Goal: Task Accomplishment & Management: Use online tool/utility

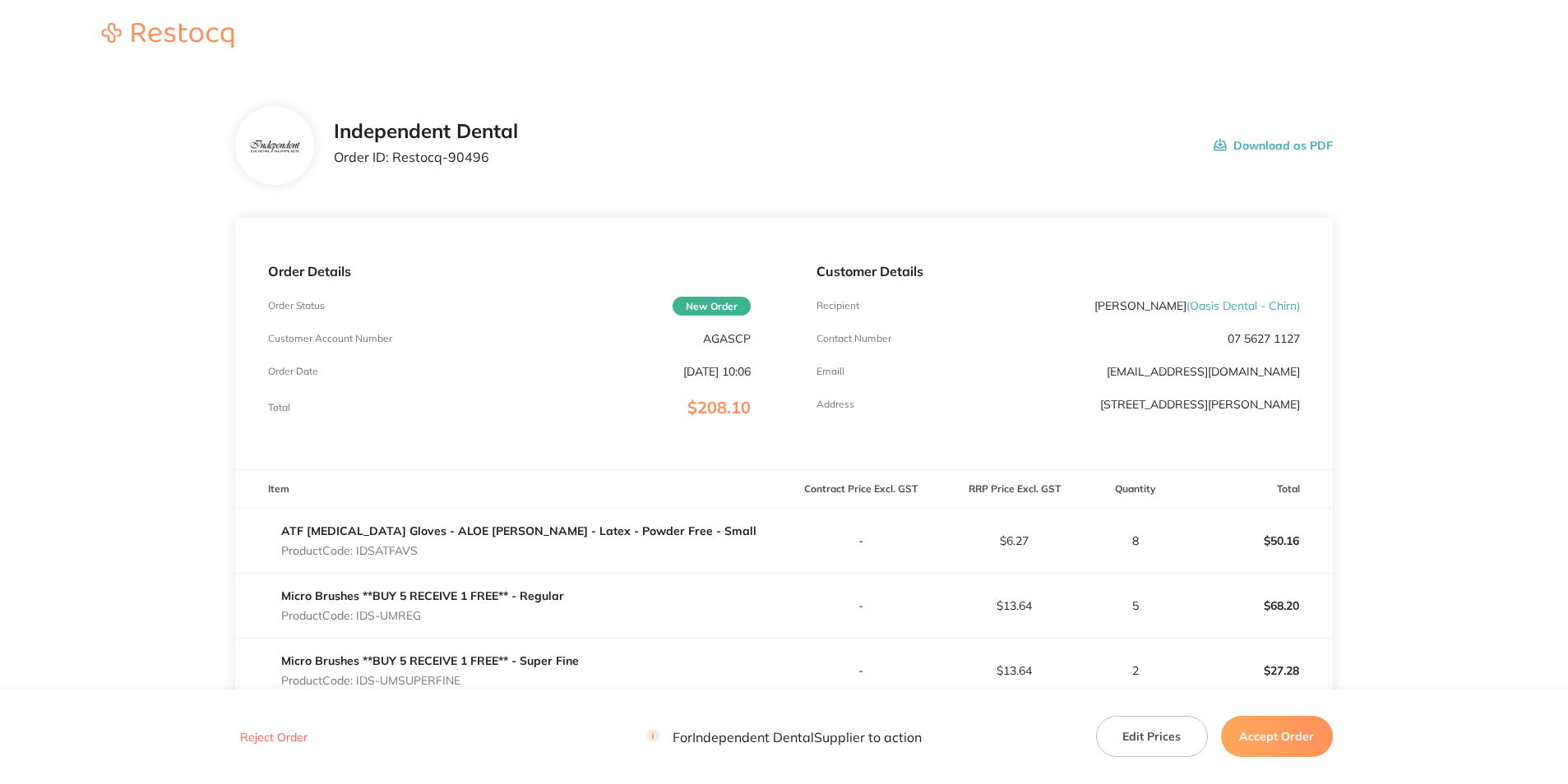
click at [1287, 138] on button "Download as PDF" at bounding box center [1272, 145] width 119 height 51
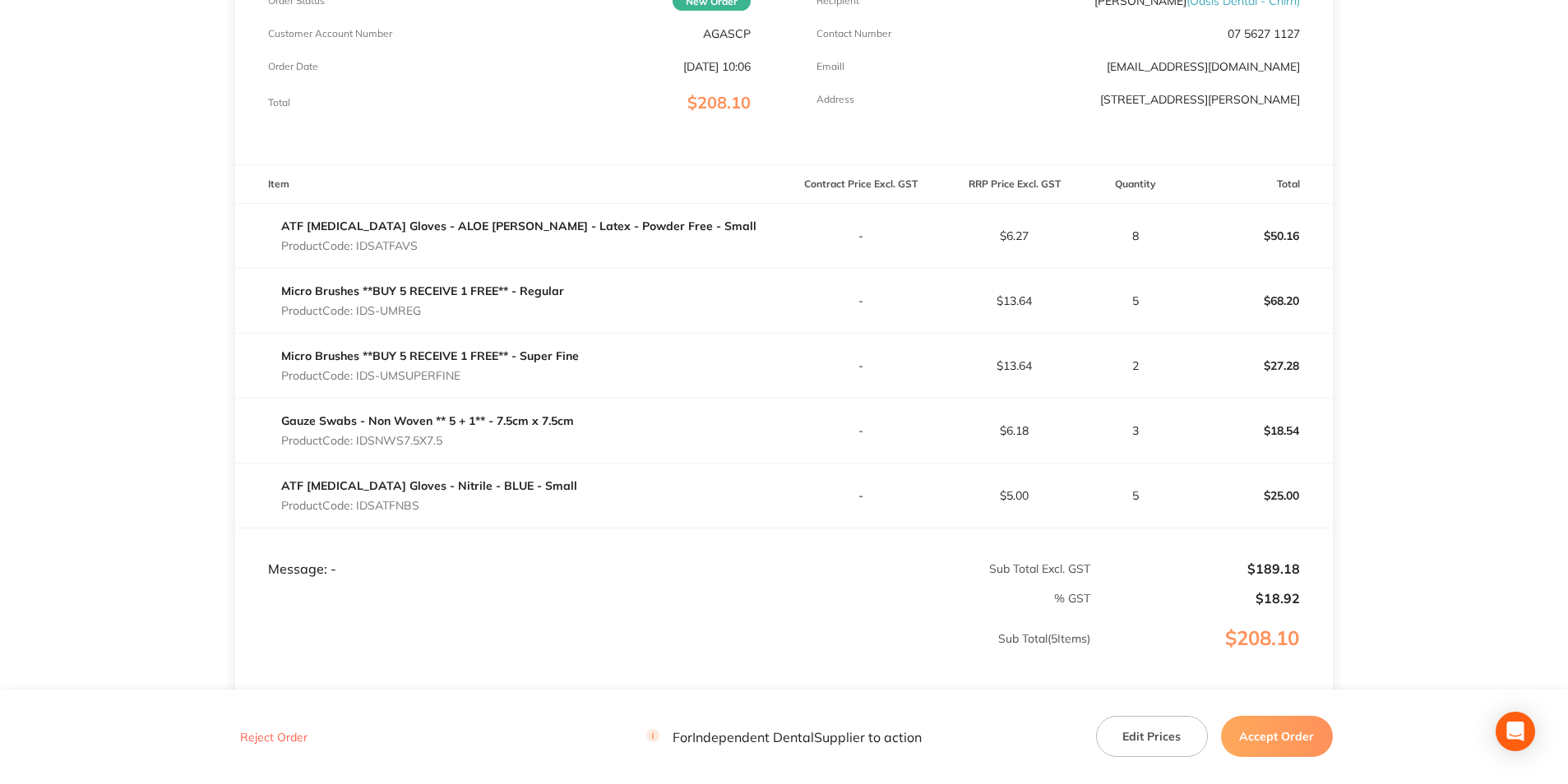
scroll to position [329, 0]
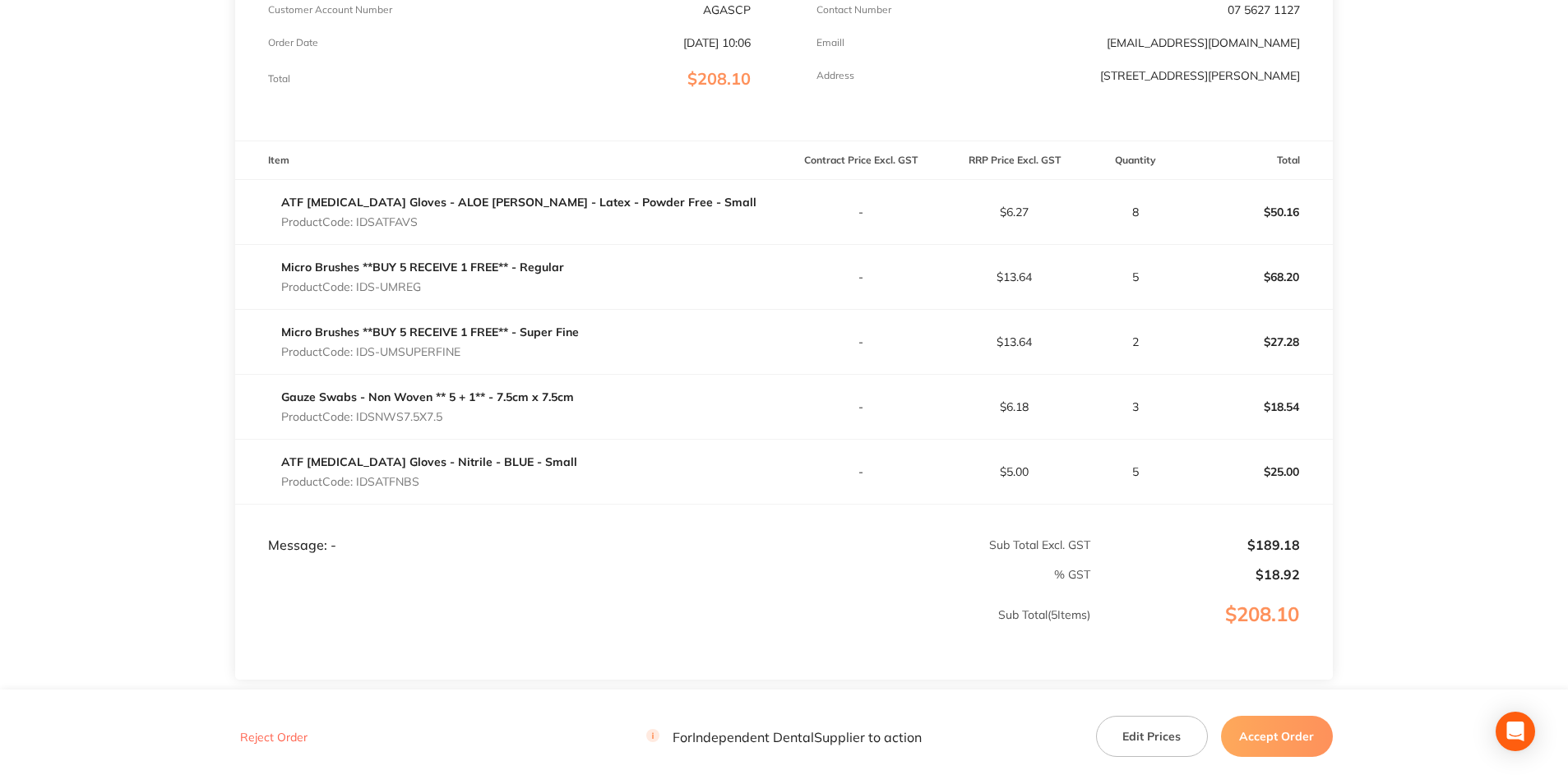
click at [1299, 732] on button "Accept Order" at bounding box center [1277, 737] width 112 height 41
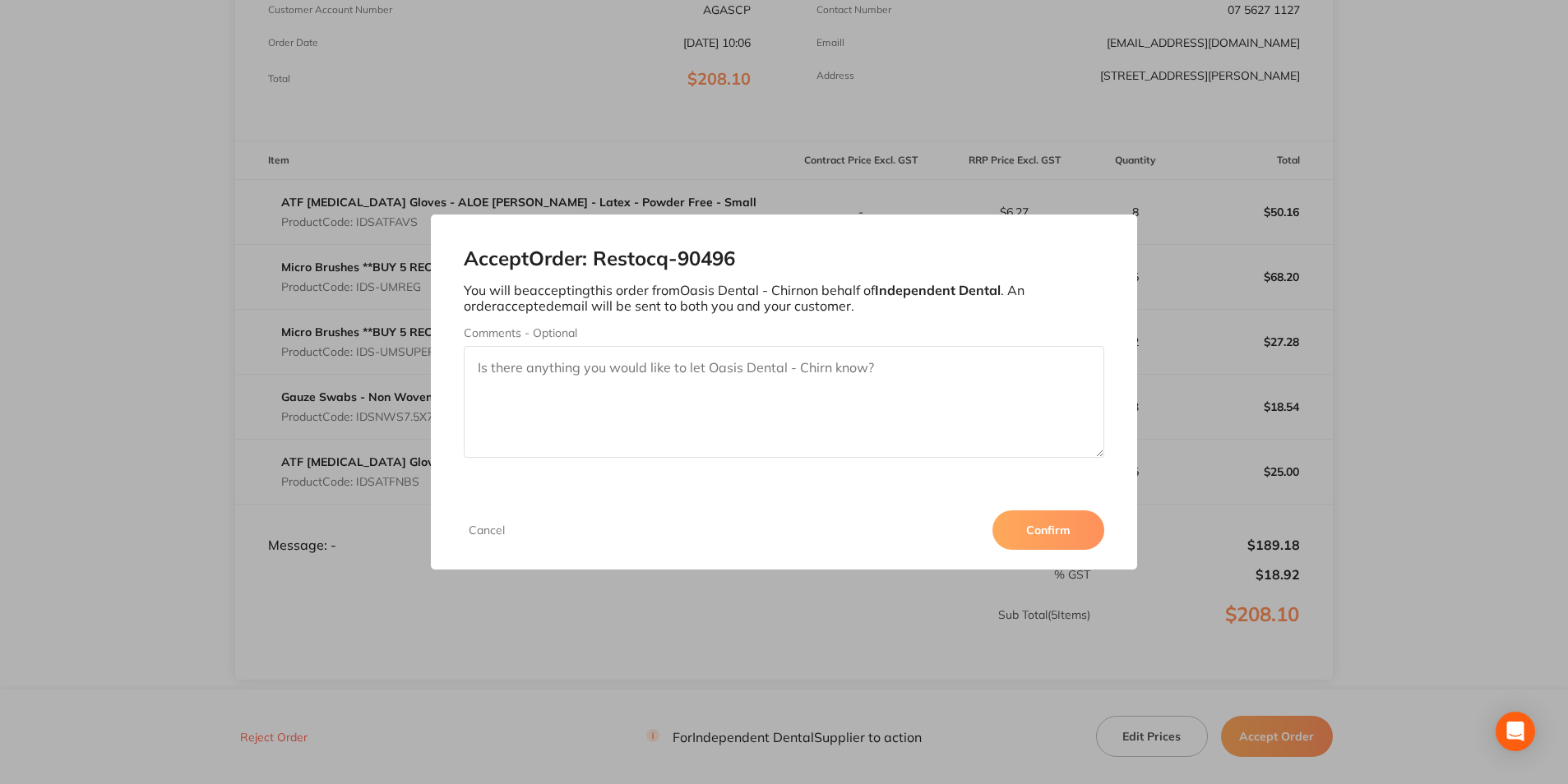
drag, startPoint x: 1035, startPoint y: 529, endPoint x: 1022, endPoint y: 538, distance: 15.8
click at [1035, 529] on button "Confirm" at bounding box center [1048, 530] width 112 height 40
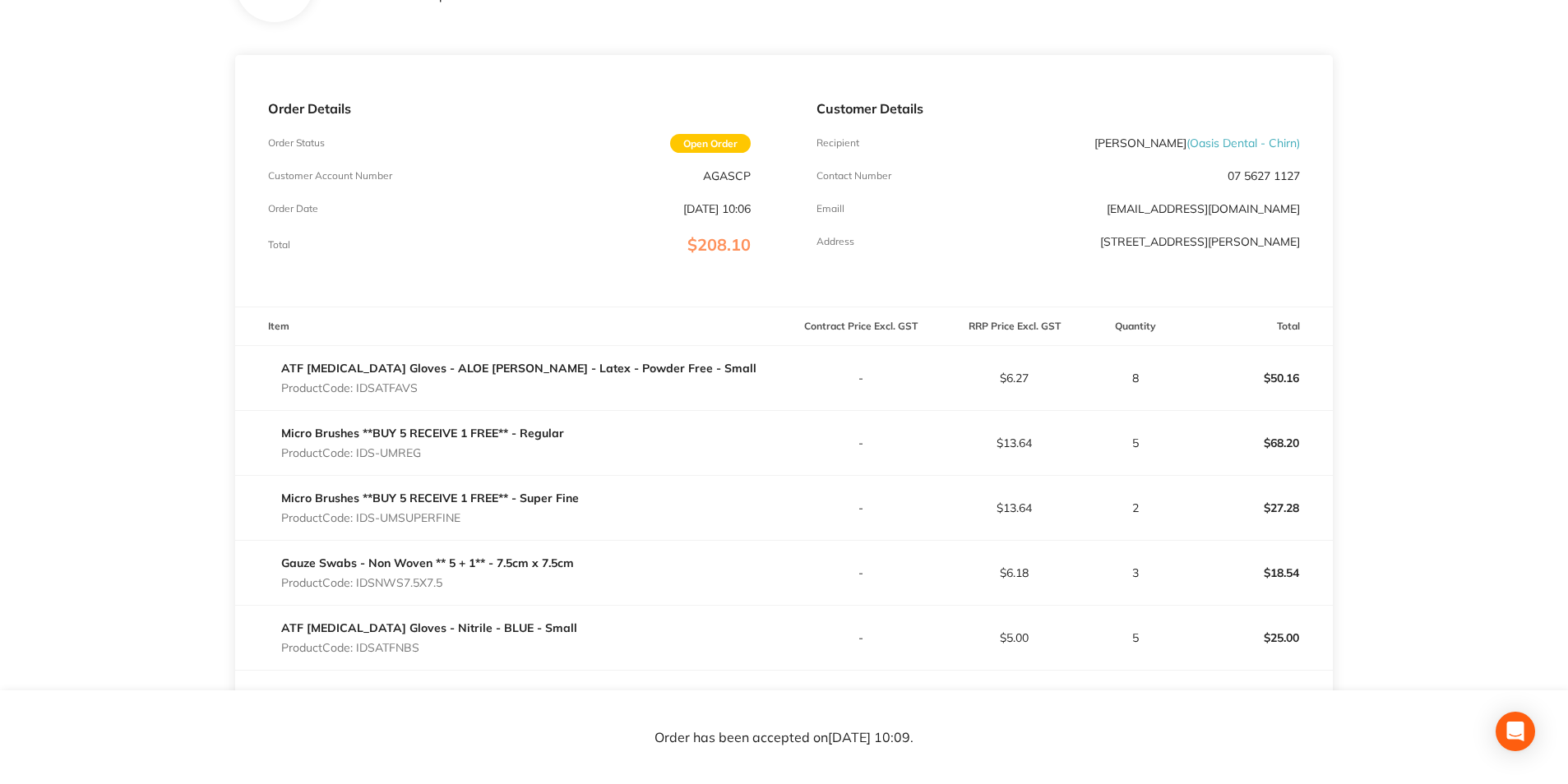
scroll to position [0, 0]
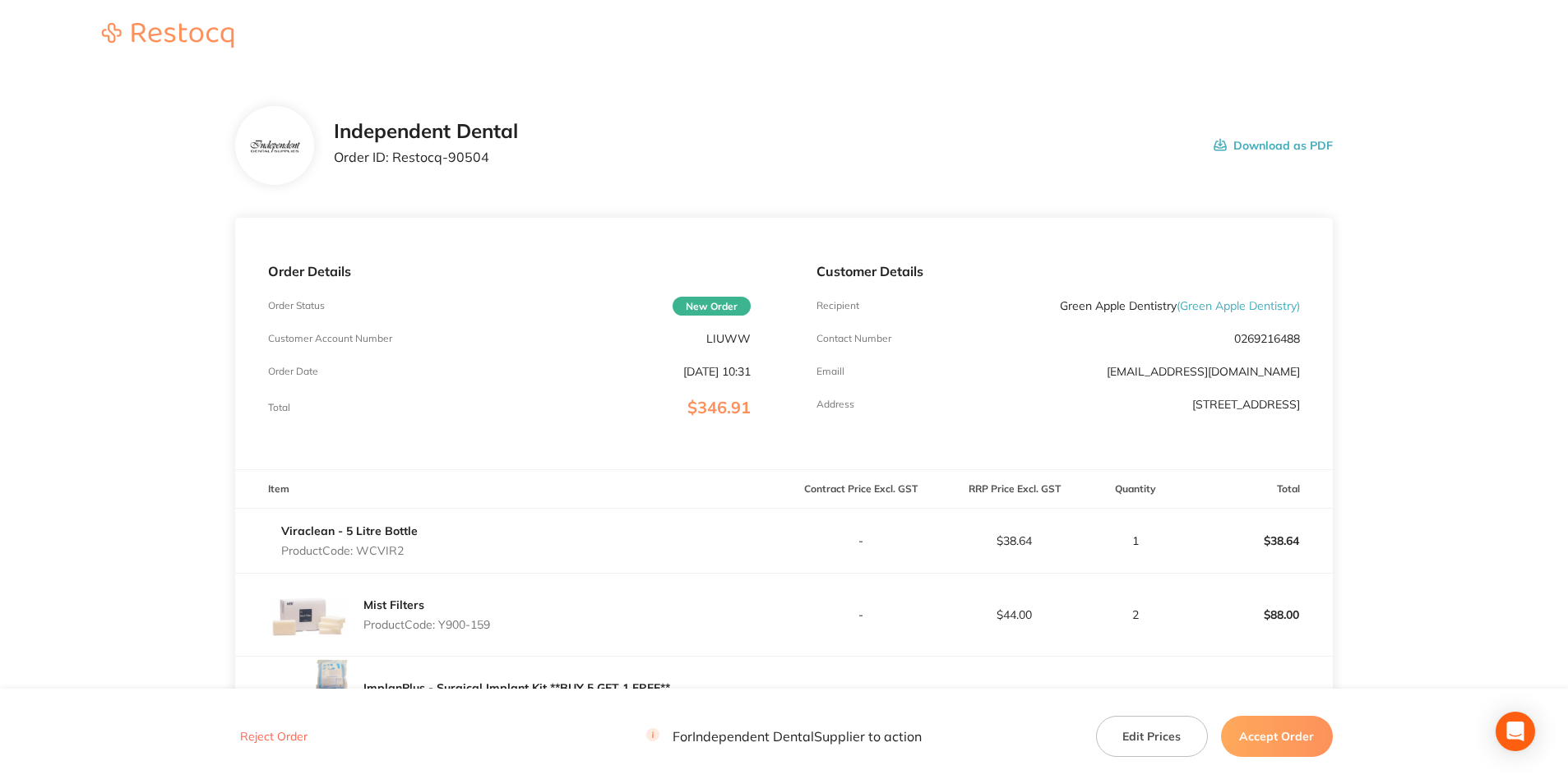
click at [1268, 741] on button "Accept Order" at bounding box center [1277, 737] width 112 height 41
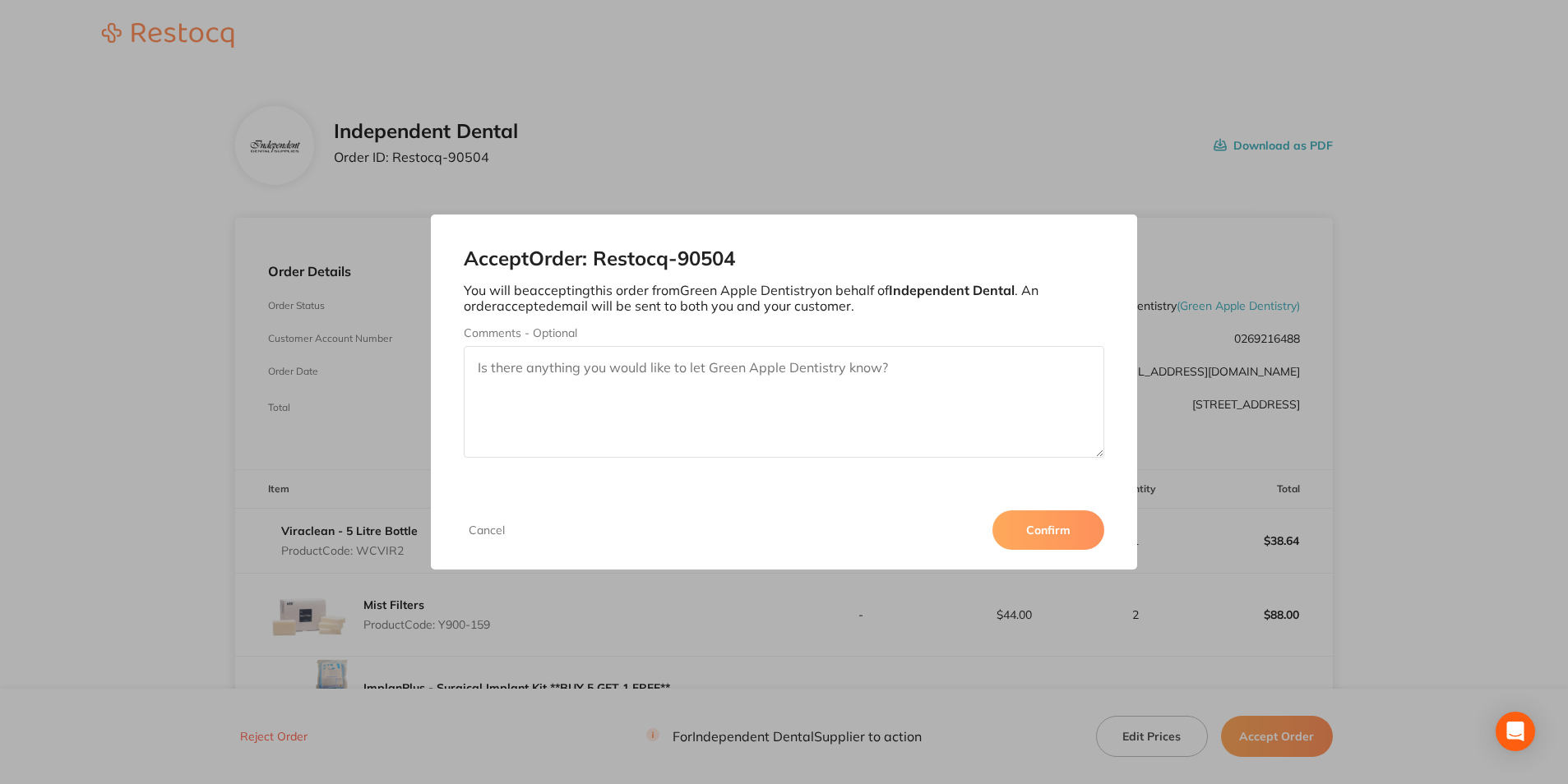
click at [1026, 526] on button "Confirm" at bounding box center [1048, 530] width 112 height 40
